Goal: Navigation & Orientation: Find specific page/section

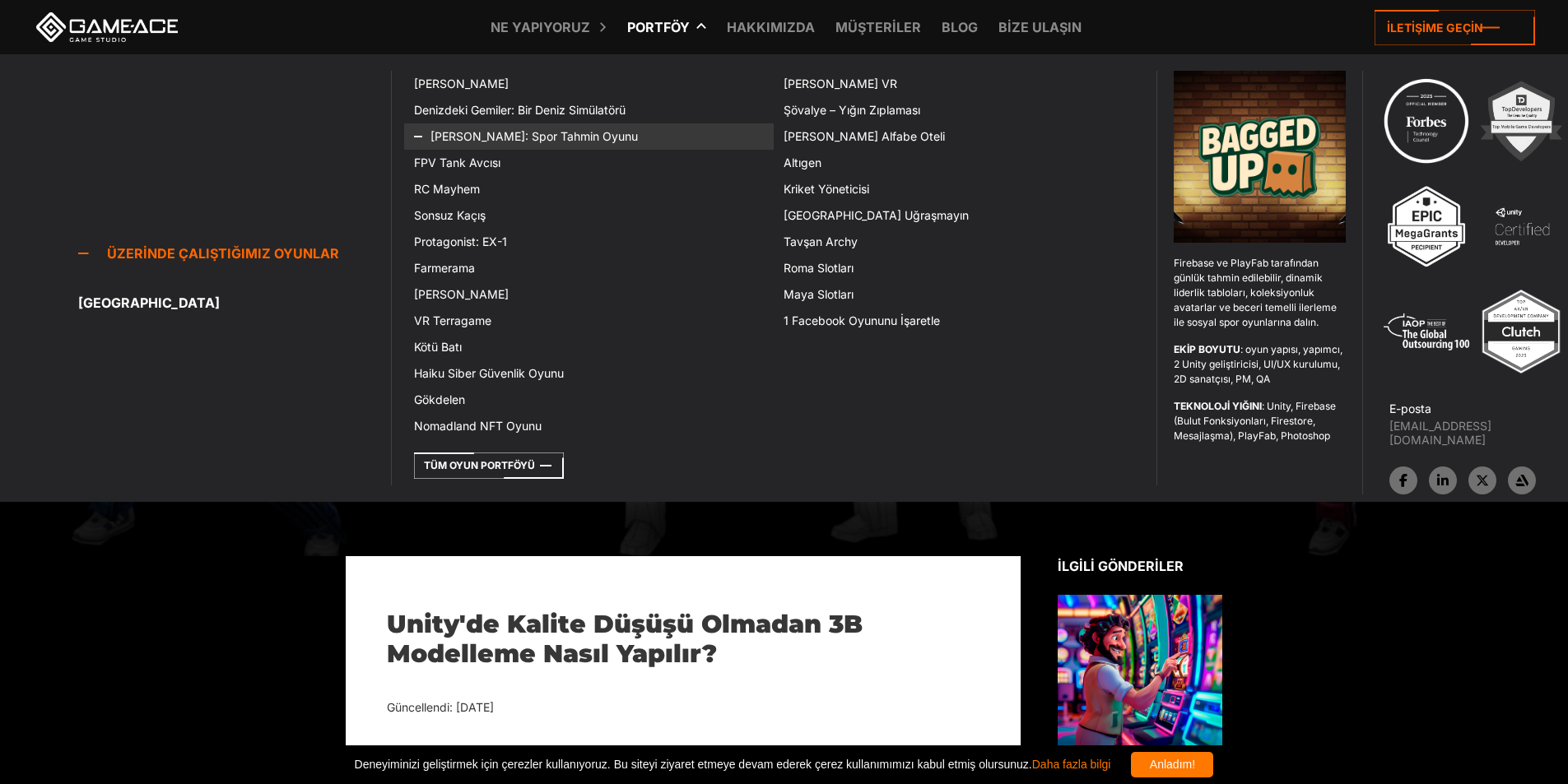
click at [497, 141] on font "[PERSON_NAME]: Spor Tahmin Oyunu" at bounding box center [533, 136] width 207 height 14
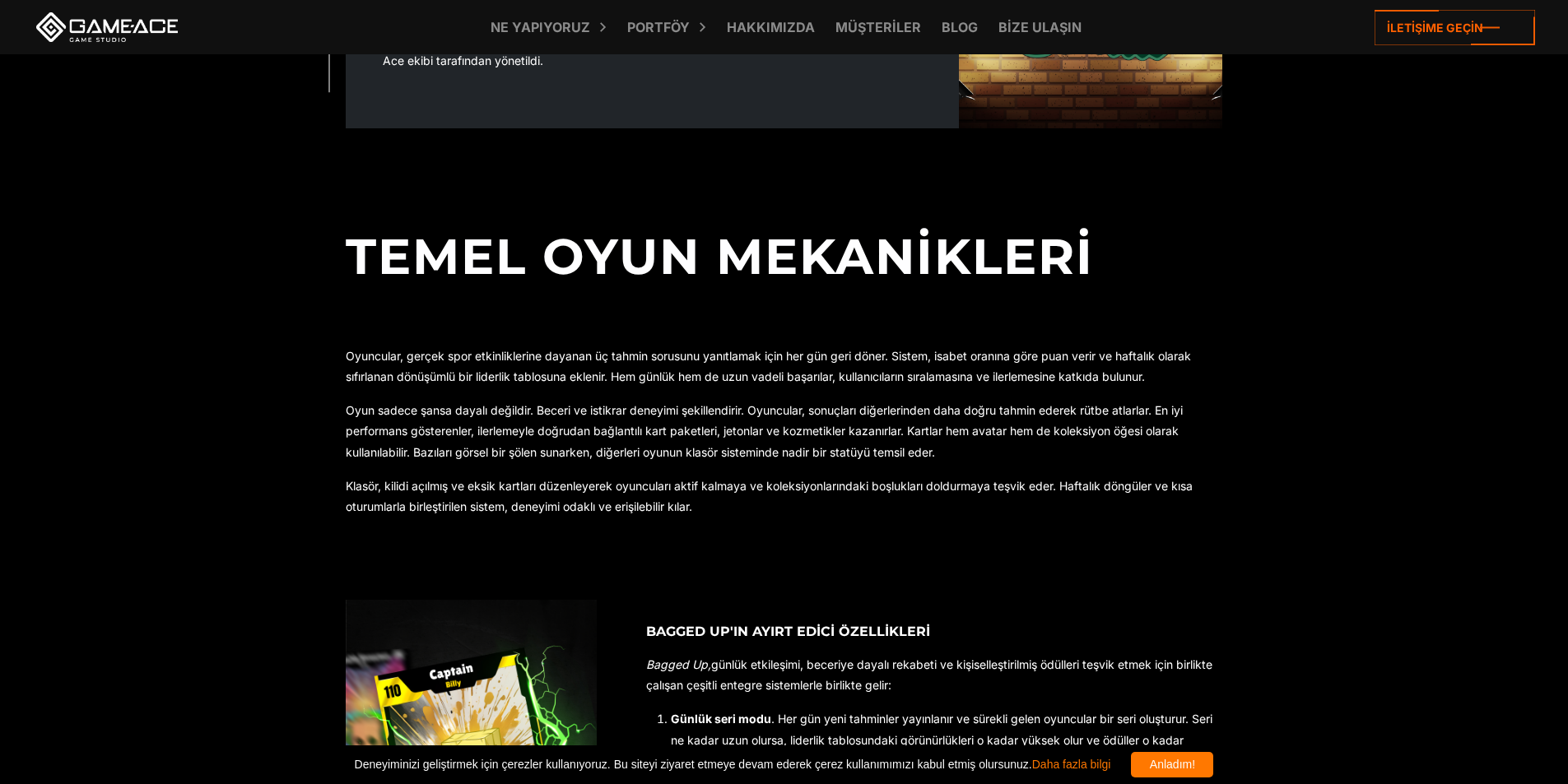
scroll to position [822, 0]
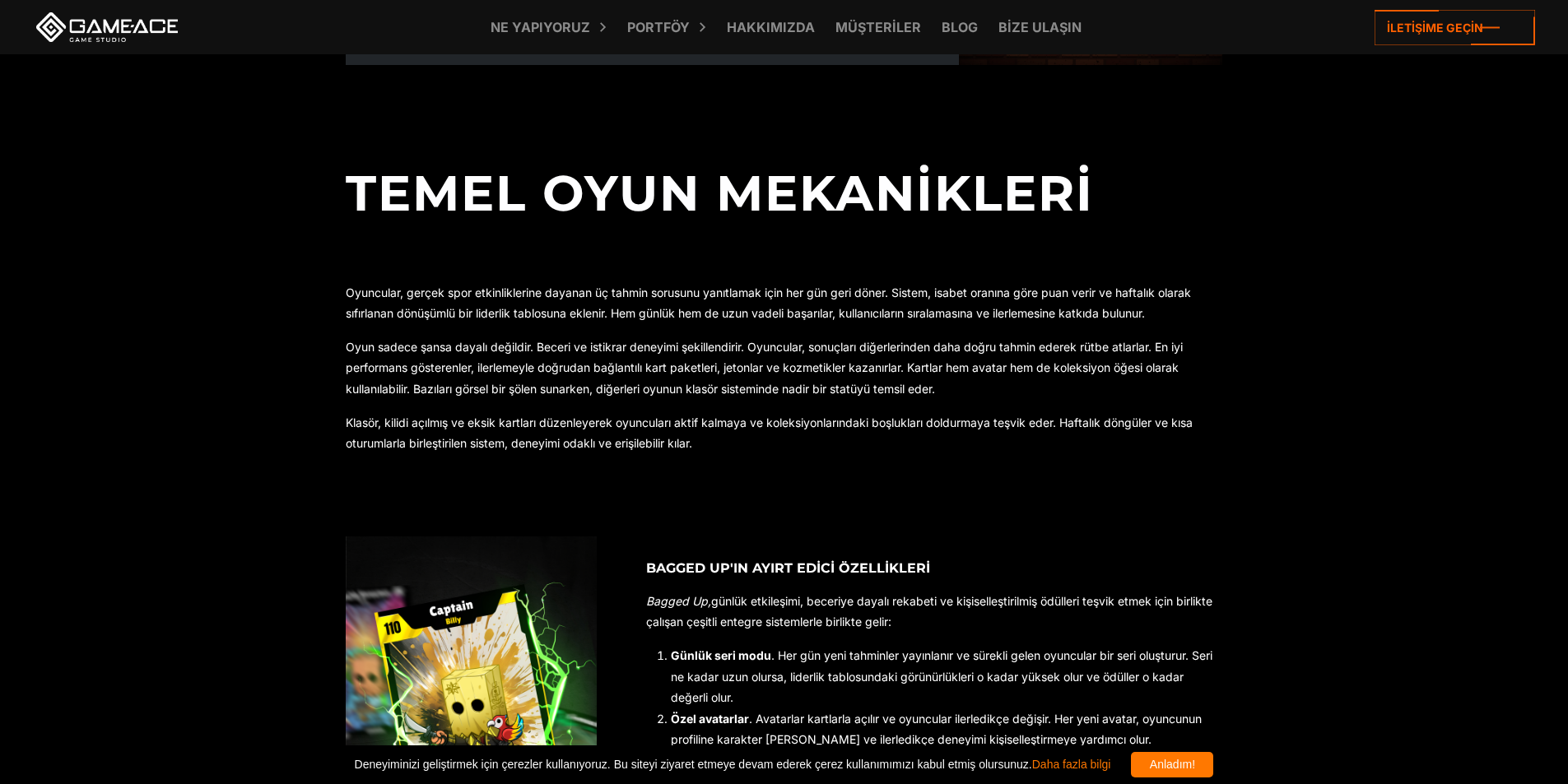
click at [1213, 754] on div "Anladım!" at bounding box center [1171, 764] width 82 height 26
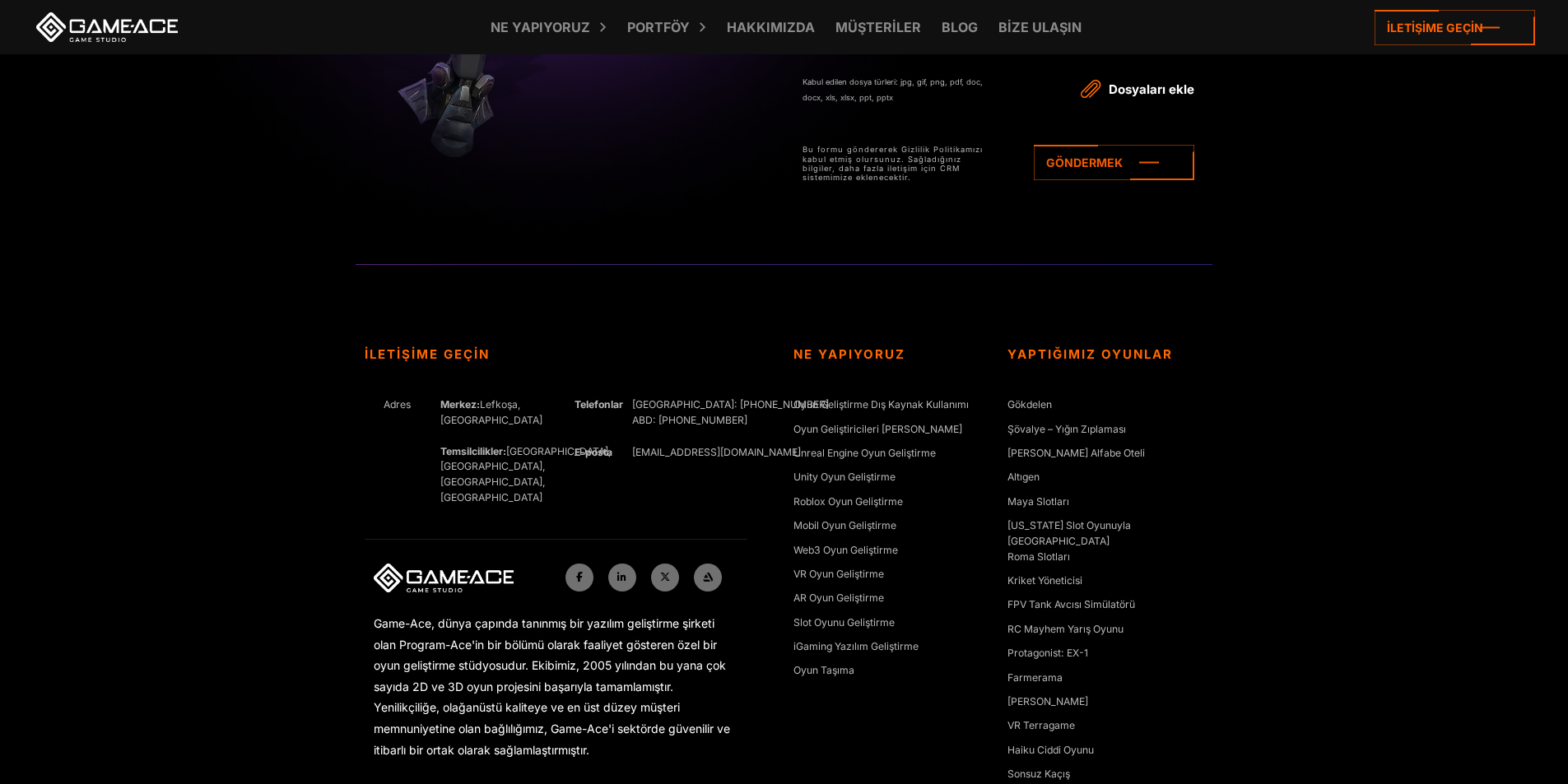
scroll to position [4494, 0]
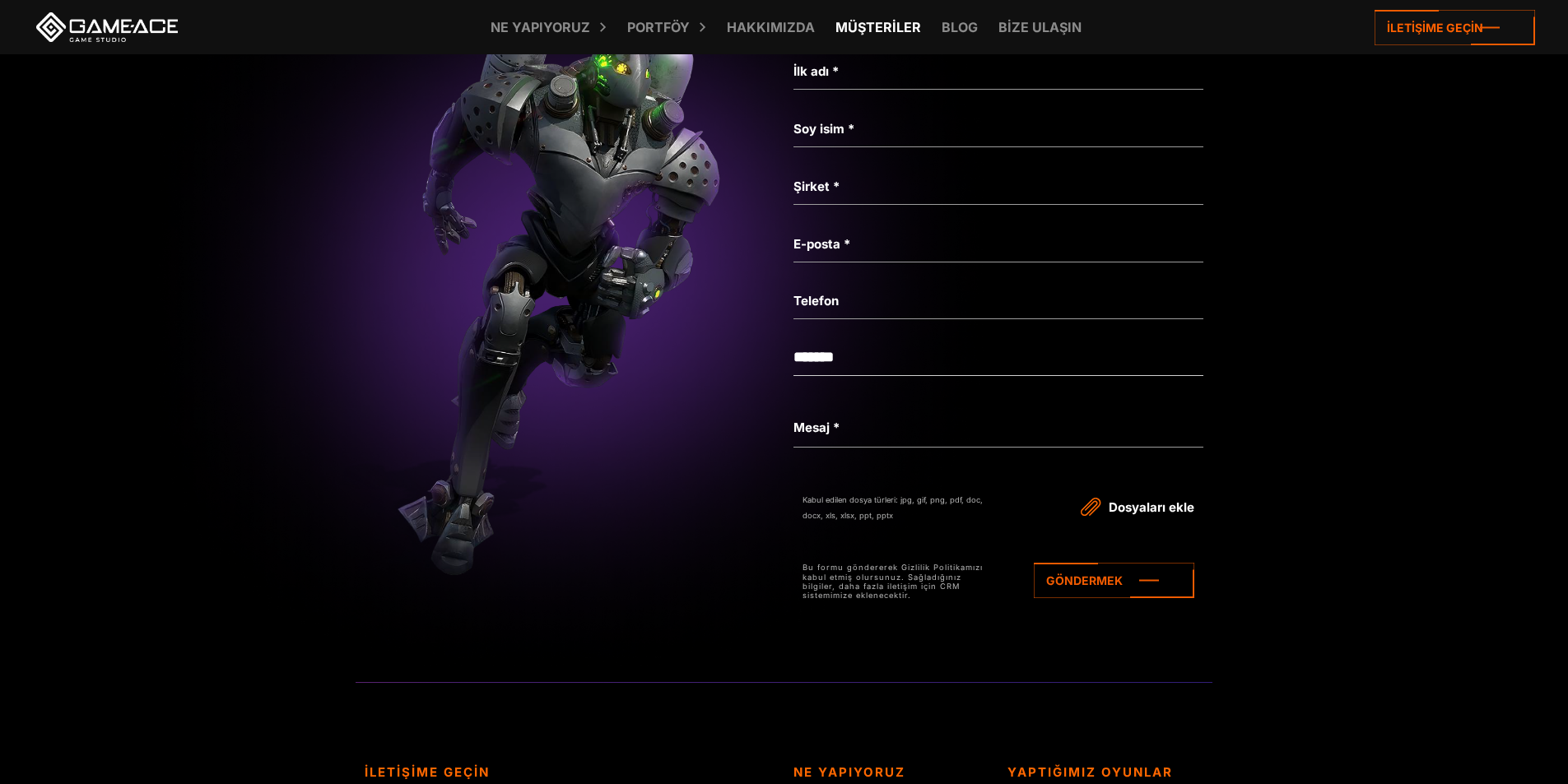
click at [873, 27] on font "Müşteriler" at bounding box center [878, 27] width 86 height 17
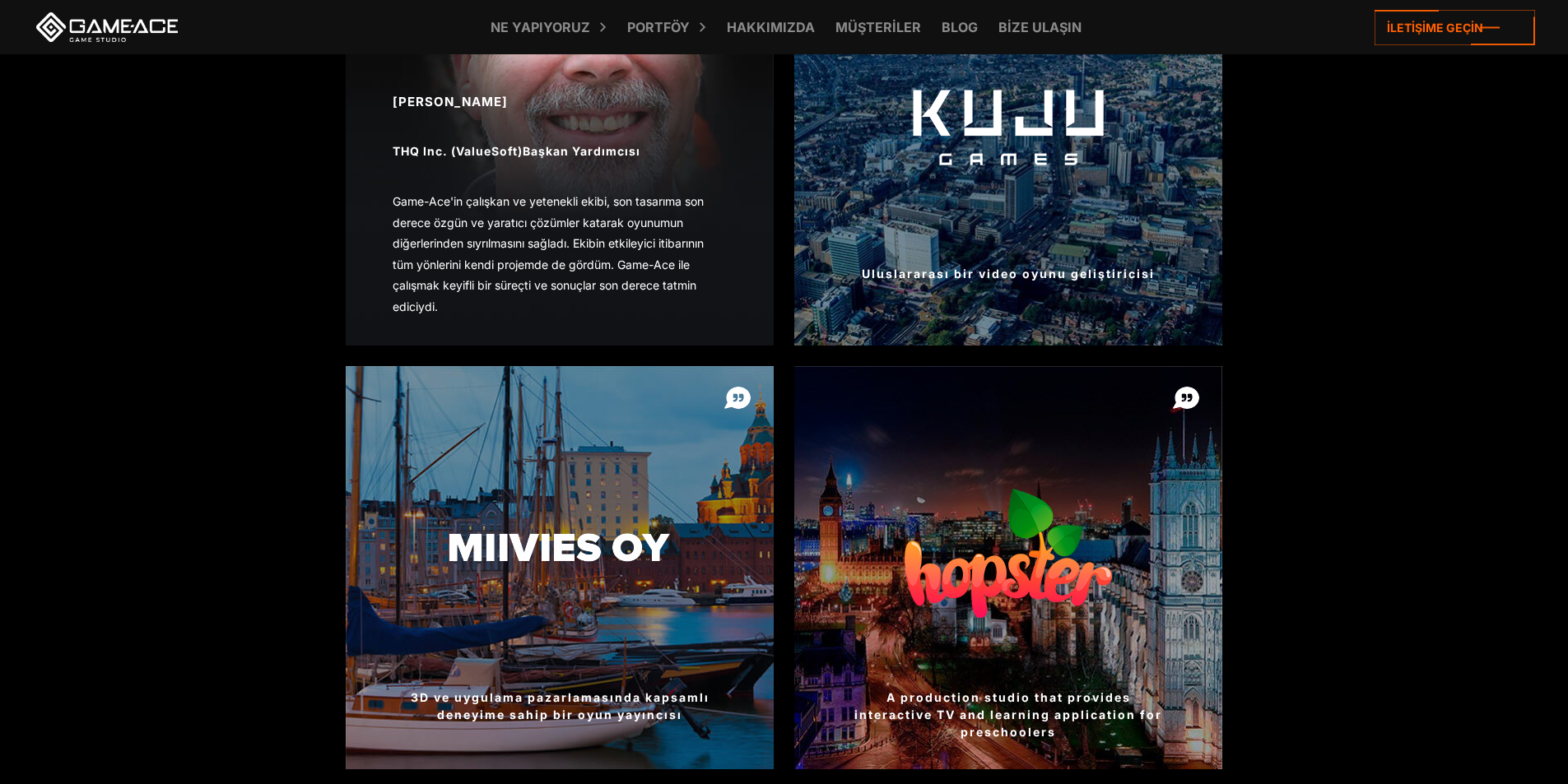
scroll to position [1972, 0]
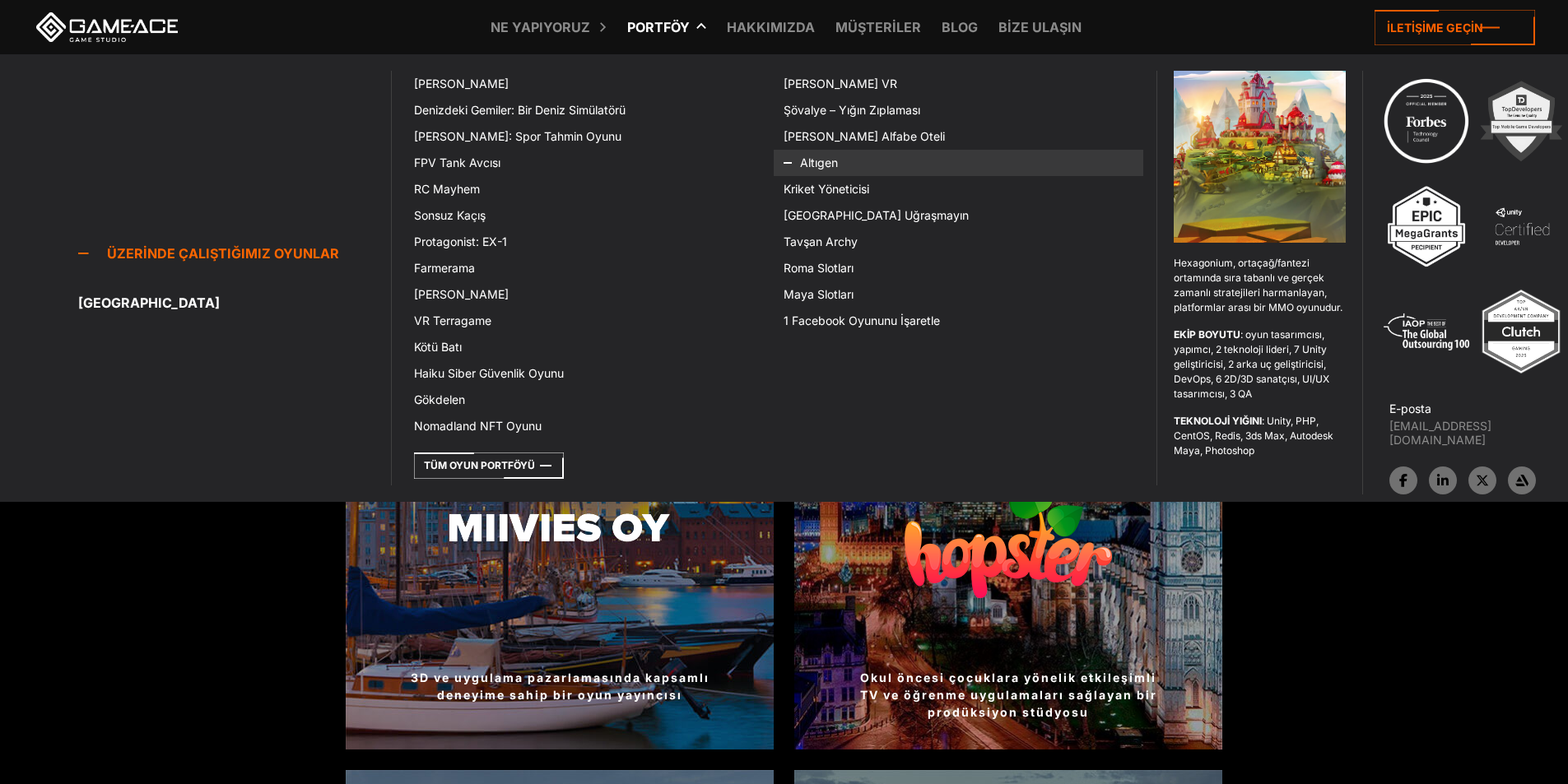
click at [818, 169] on icon at bounding box center [803, 163] width 39 height 27
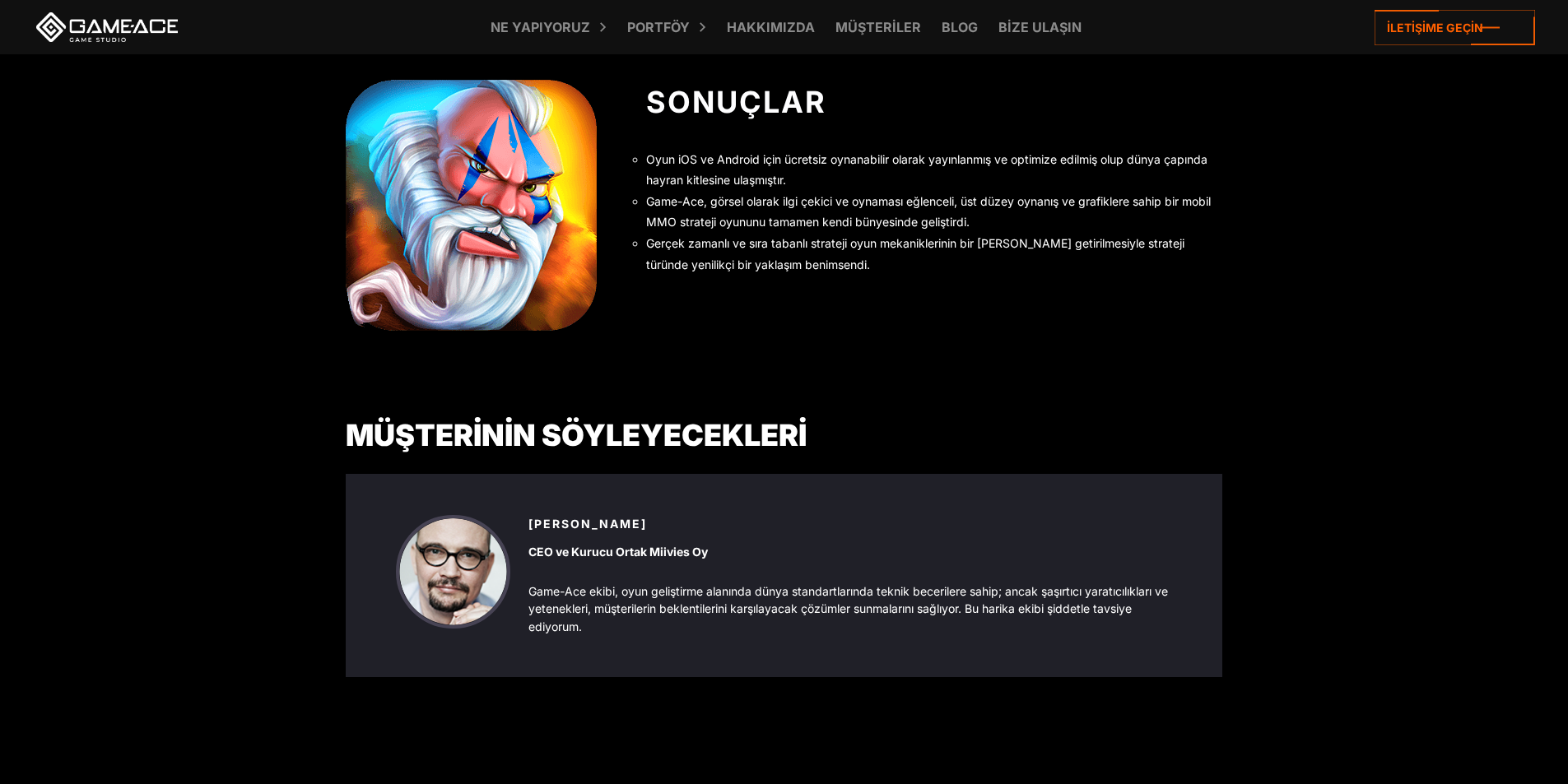
scroll to position [7650, 0]
